Goal: Navigation & Orientation: Find specific page/section

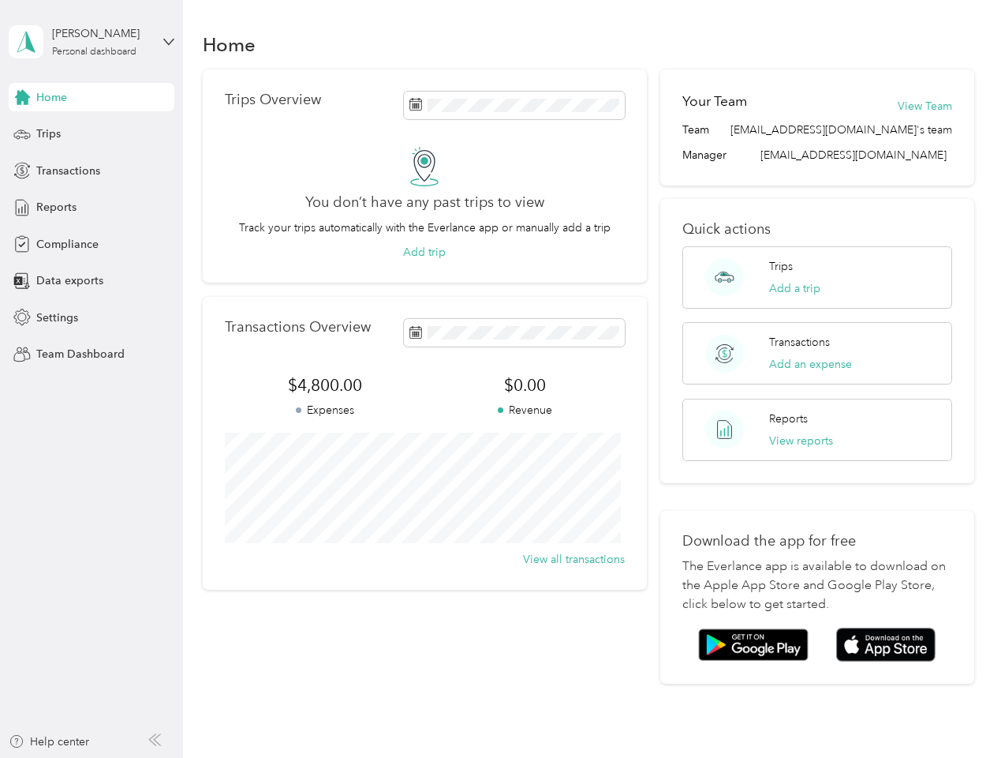
click at [500, 379] on span "$0.00" at bounding box center [525, 385] width 200 height 22
click at [92, 42] on div "[PERSON_NAME]" at bounding box center [101, 33] width 99 height 17
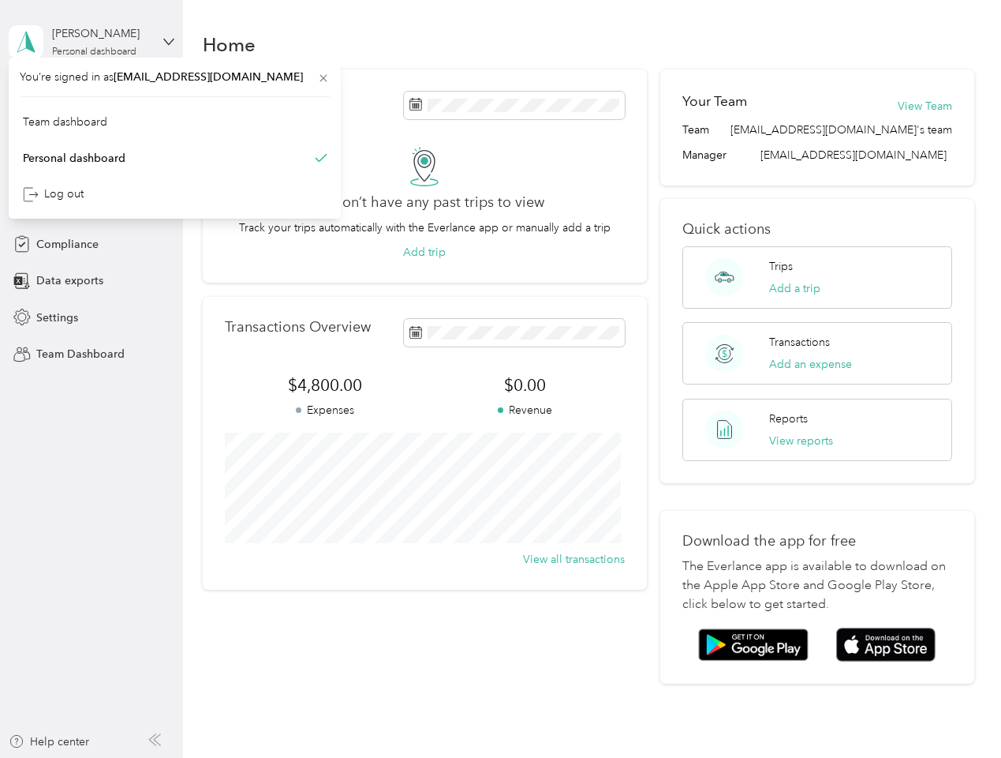
click at [92, 97] on div "You’re signed in as [EMAIL_ADDRESS][DOMAIN_NAME] Team dashboard Personal dashbo…" at bounding box center [175, 138] width 332 height 161
